Goal: Information Seeking & Learning: Learn about a topic

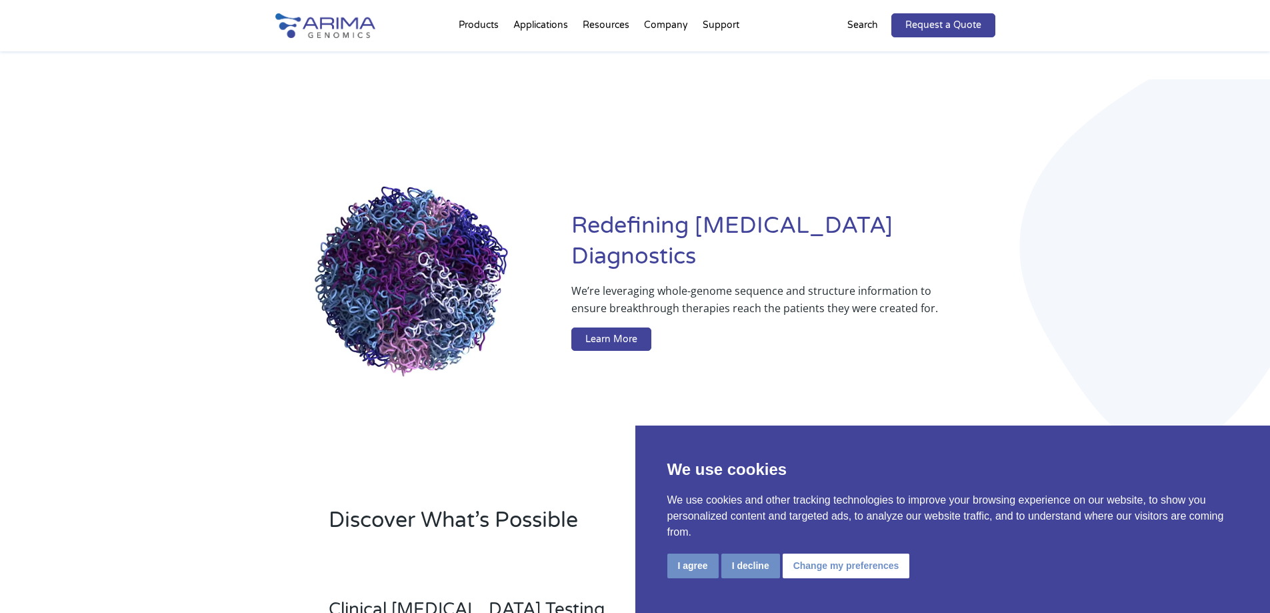
scroll to position [53, 0]
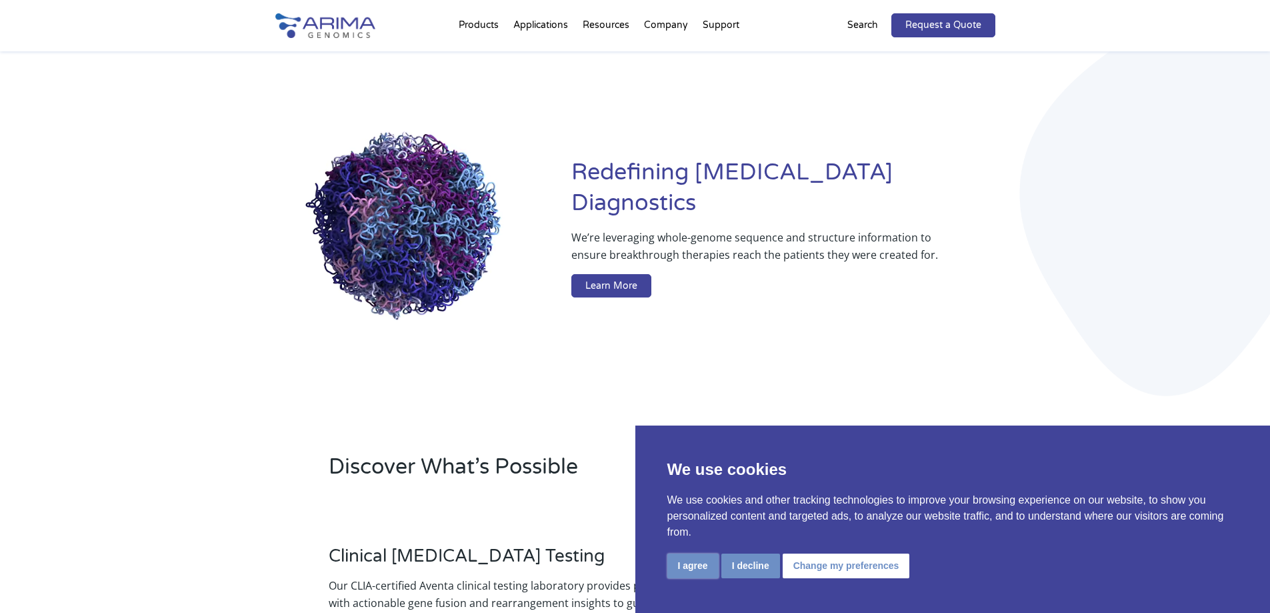
click at [689, 567] on button "I agree" at bounding box center [693, 566] width 51 height 25
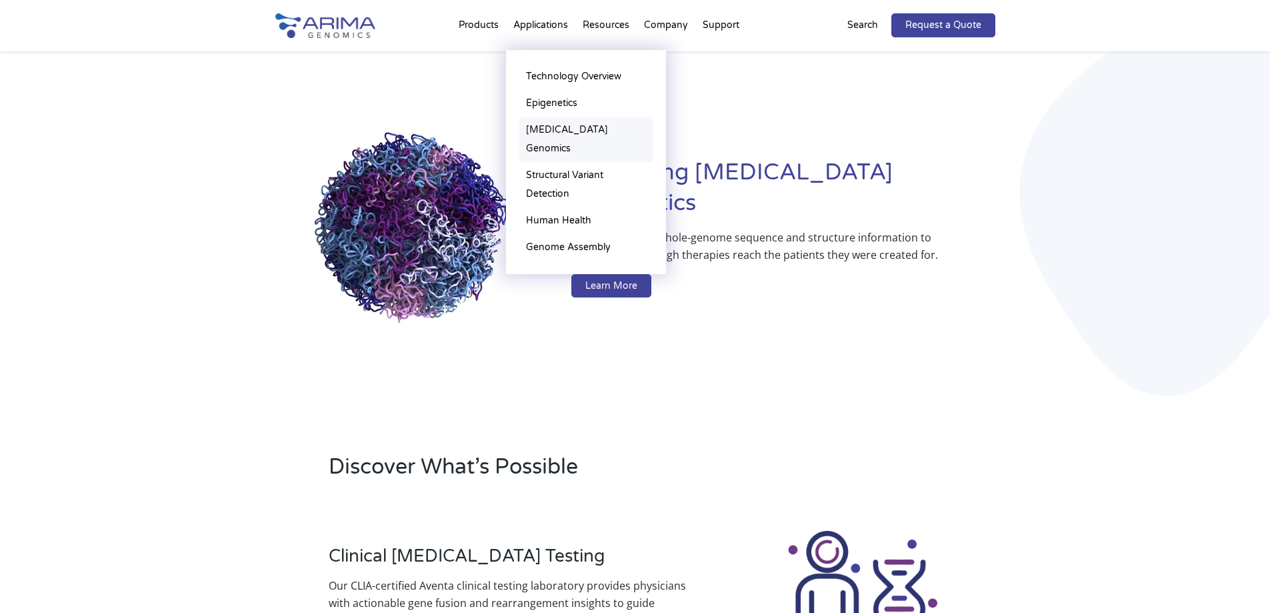
click at [556, 127] on link "[MEDICAL_DATA] Genomics" at bounding box center [585, 139] width 133 height 45
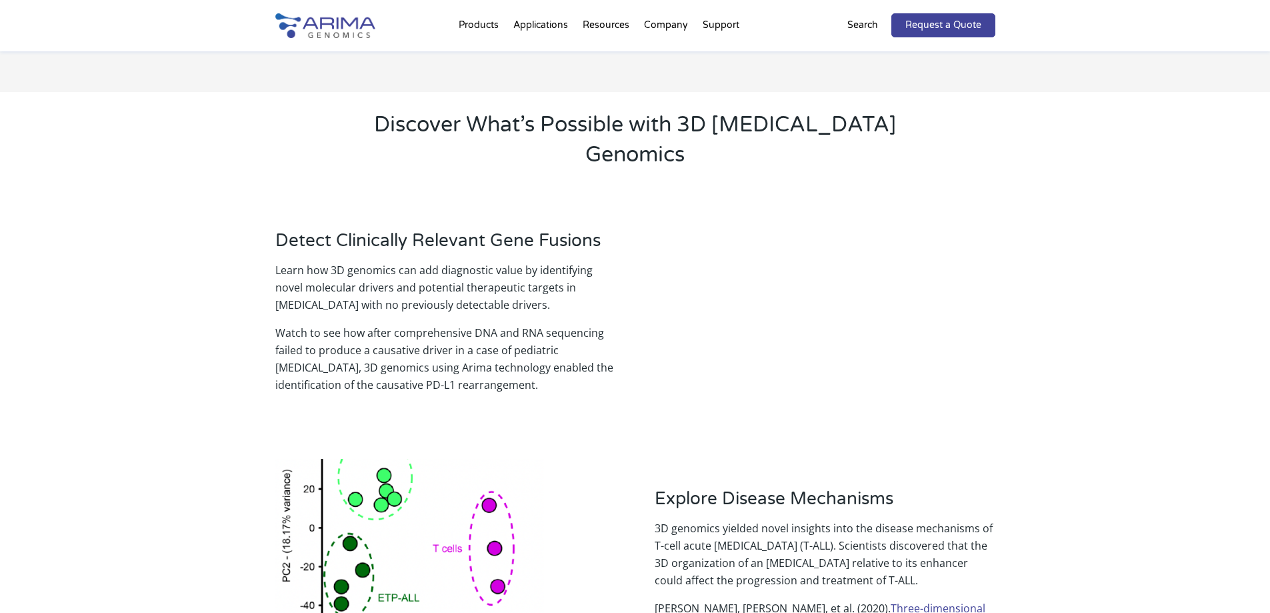
scroll to position [1222, 0]
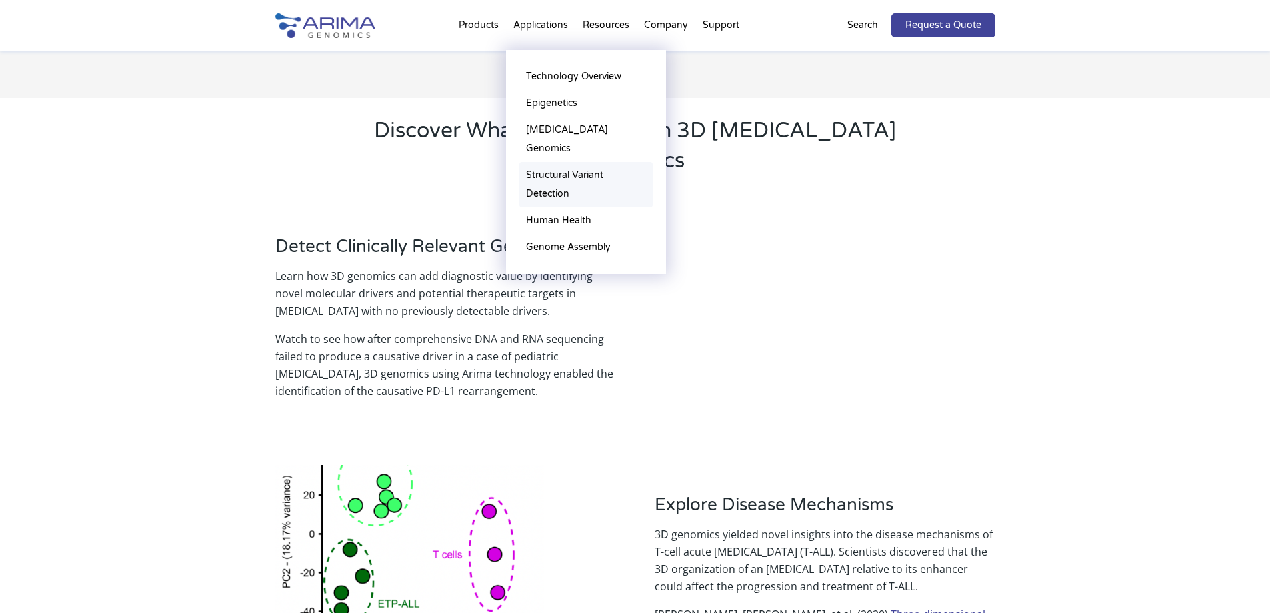
click at [539, 162] on link "Structural Variant Detection" at bounding box center [585, 184] width 133 height 45
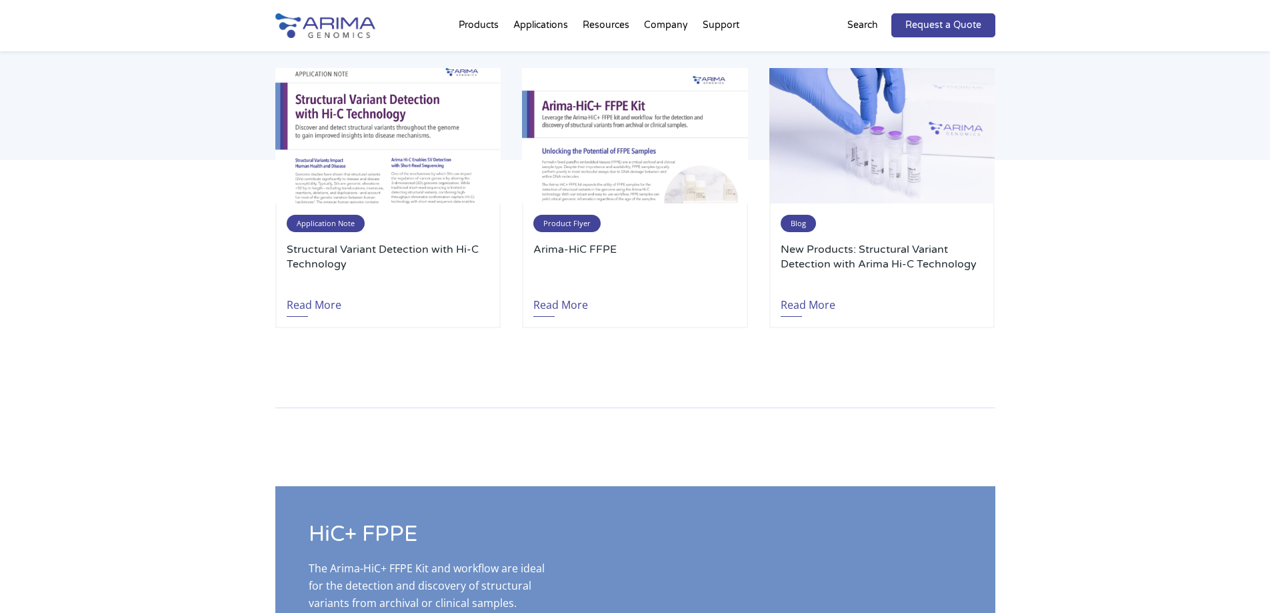
scroll to position [2988, 0]
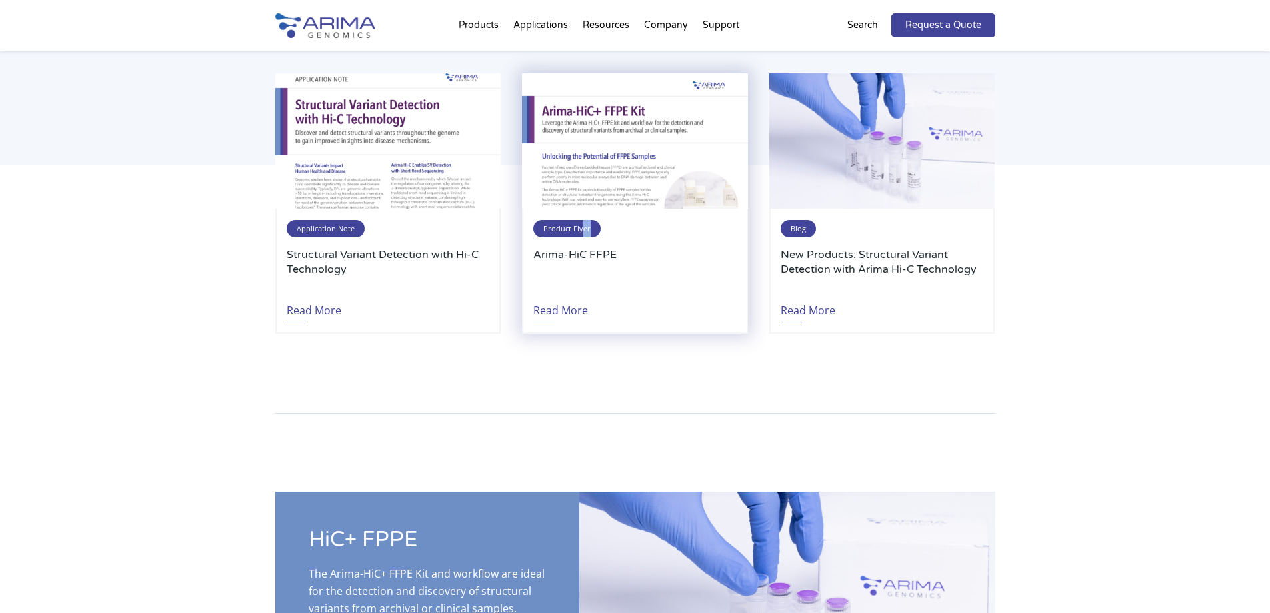
drag, startPoint x: 582, startPoint y: 233, endPoint x: 642, endPoint y: 230, distance: 60.1
click at [642, 230] on div "Product Flyer Arima-HiC FFPE Read More" at bounding box center [634, 271] width 225 height 125
click at [657, 184] on img at bounding box center [634, 140] width 225 height 135
